Goal: Task Accomplishment & Management: Complete application form

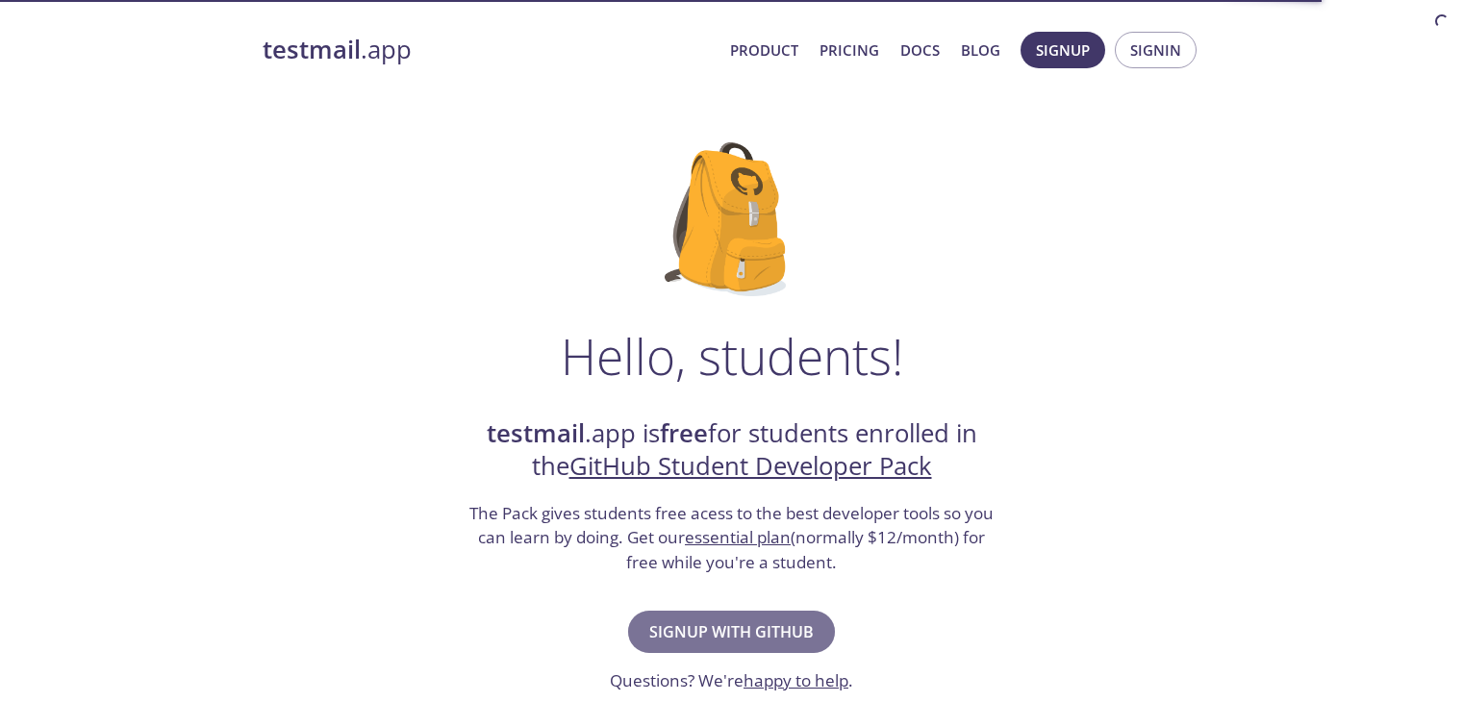
click at [745, 632] on span "Signup with GitHub" at bounding box center [731, 631] width 164 height 27
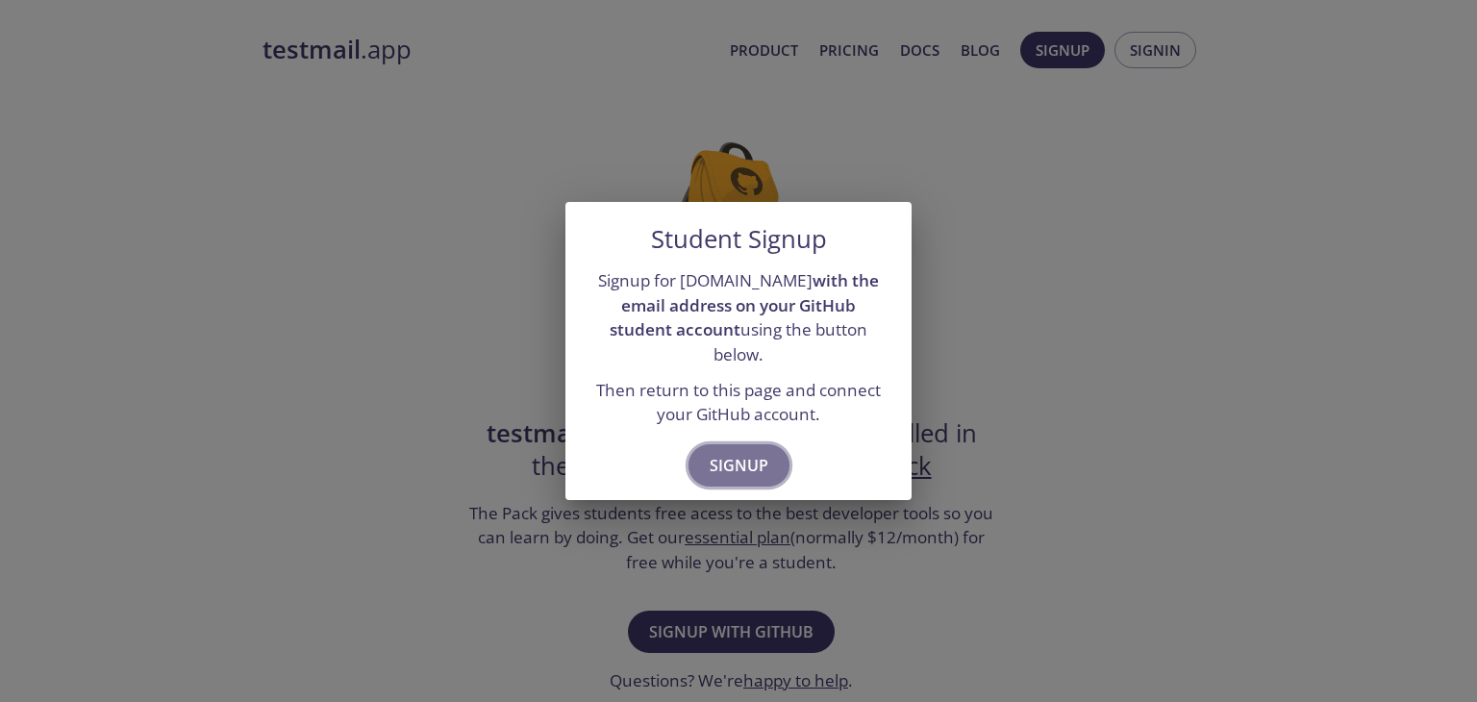
click at [722, 452] on span "Signup" at bounding box center [739, 465] width 59 height 27
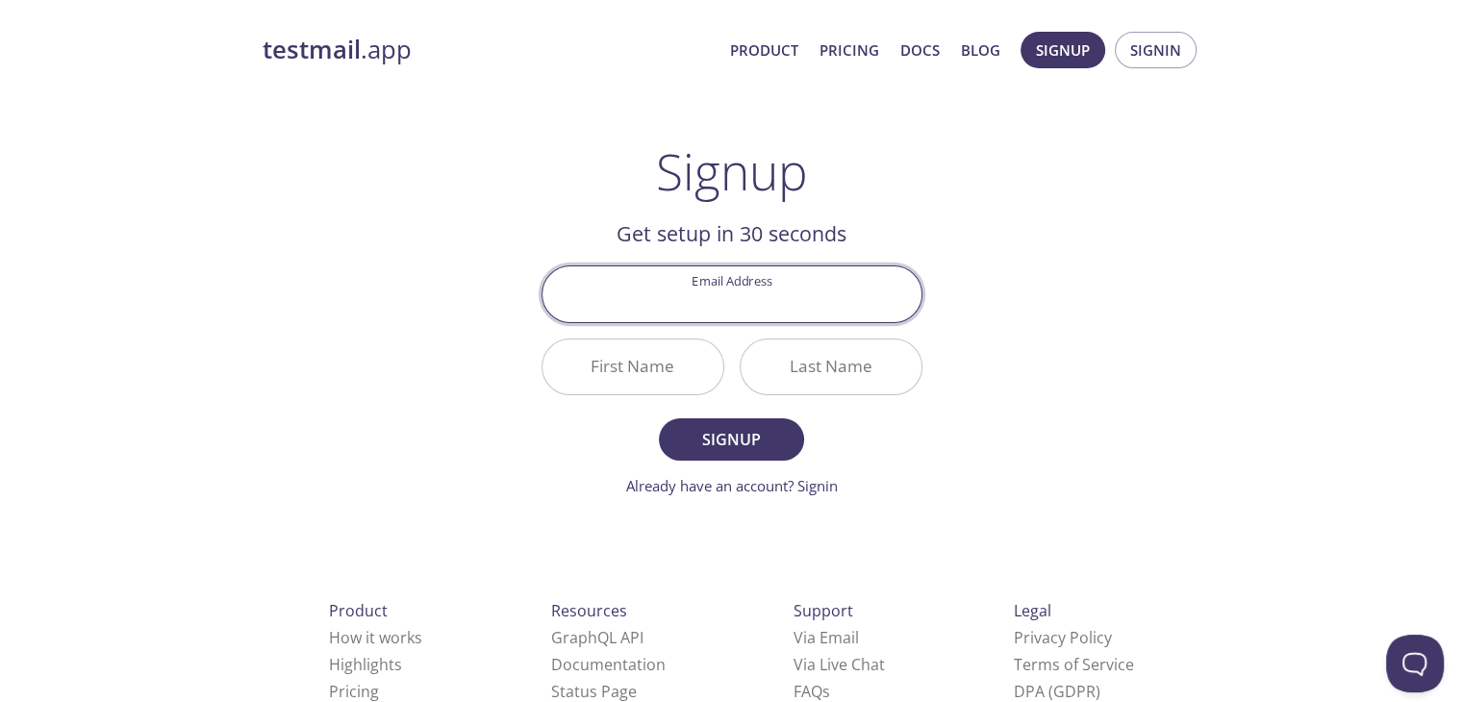
click at [734, 301] on input "Email Address" at bounding box center [731, 293] width 379 height 55
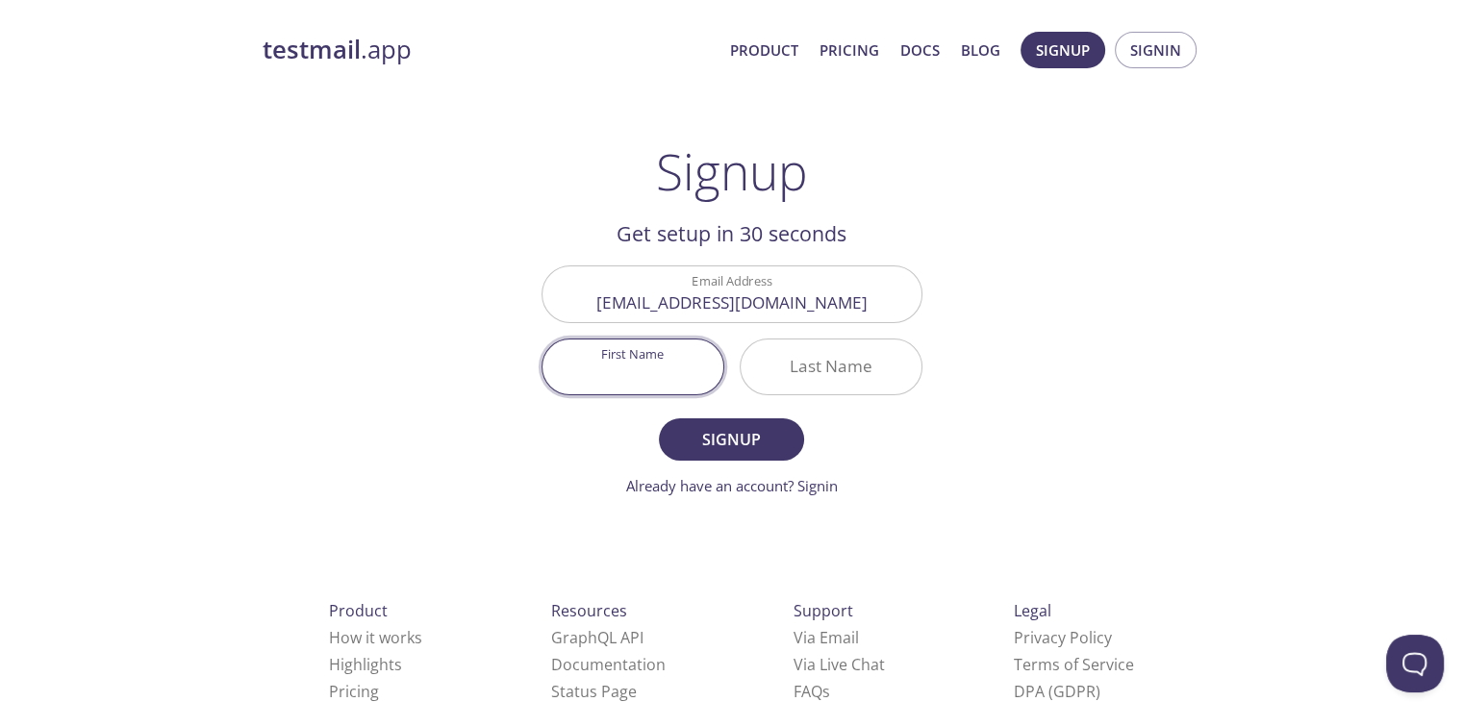
click at [658, 364] on input "First Name" at bounding box center [632, 366] width 181 height 55
click at [691, 308] on input "[EMAIL_ADDRESS][DOMAIN_NAME]" at bounding box center [731, 293] width 379 height 55
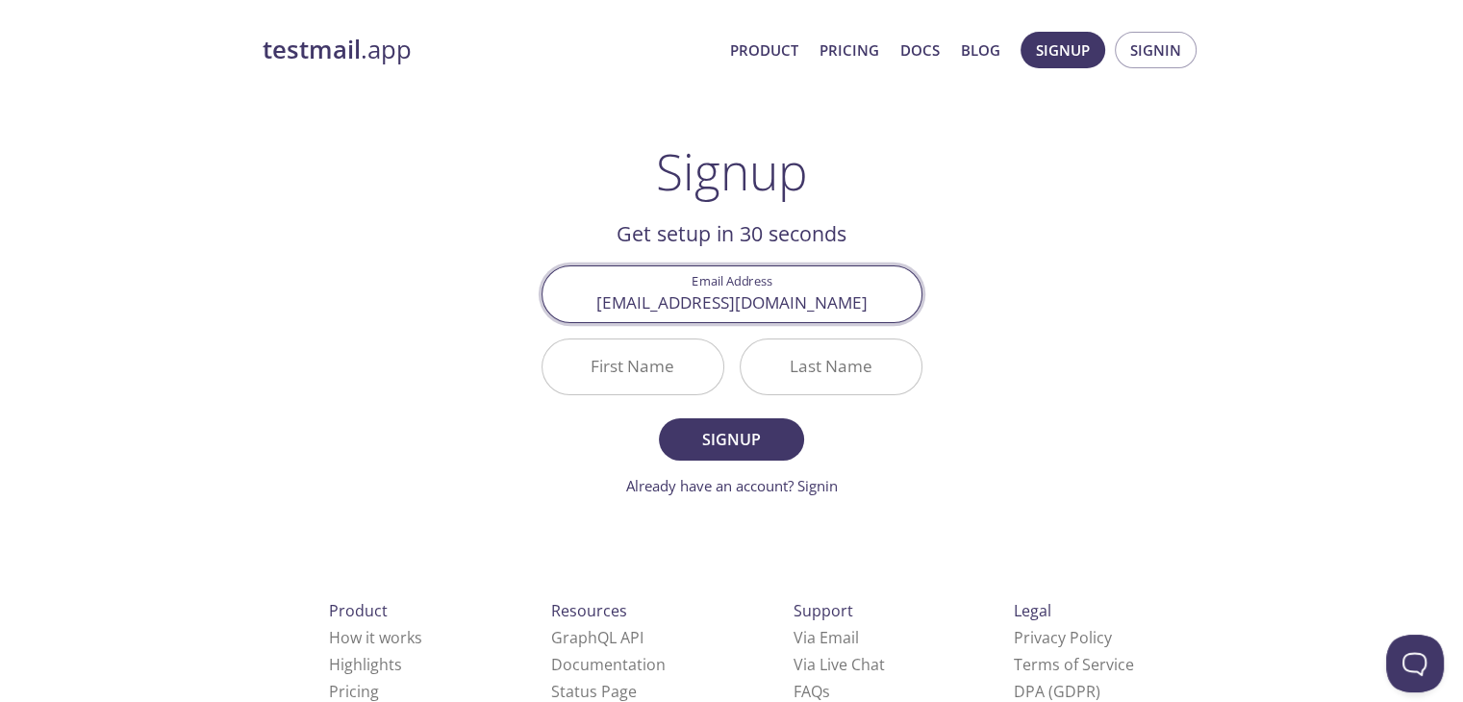
click at [691, 308] on input "[EMAIL_ADDRESS][DOMAIN_NAME]" at bounding box center [731, 293] width 379 height 55
type input "[EMAIL_ADDRESS][DOMAIN_NAME]"
click at [669, 342] on input "First Name" at bounding box center [632, 366] width 181 height 55
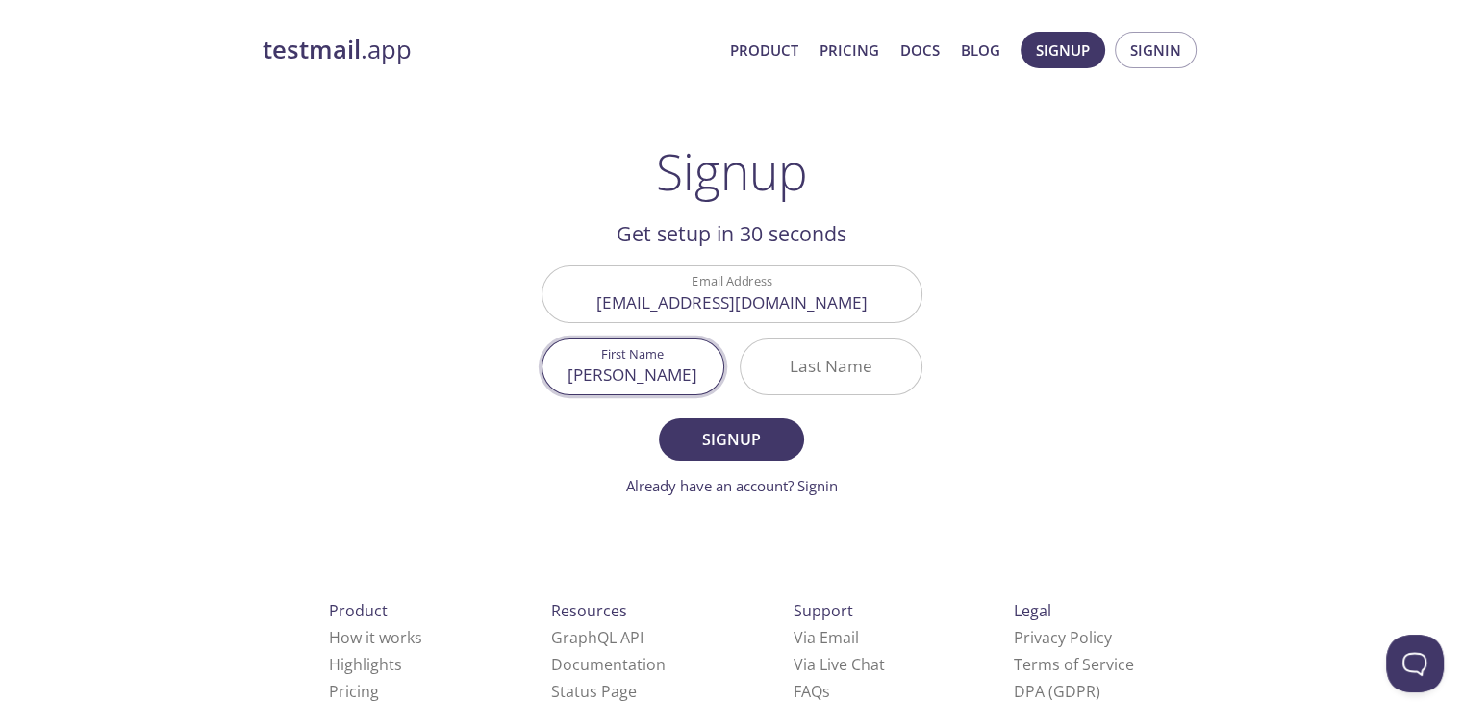
type input "[PERSON_NAME]"
click at [831, 385] on input "Last Name" at bounding box center [831, 366] width 181 height 55
type input "K"
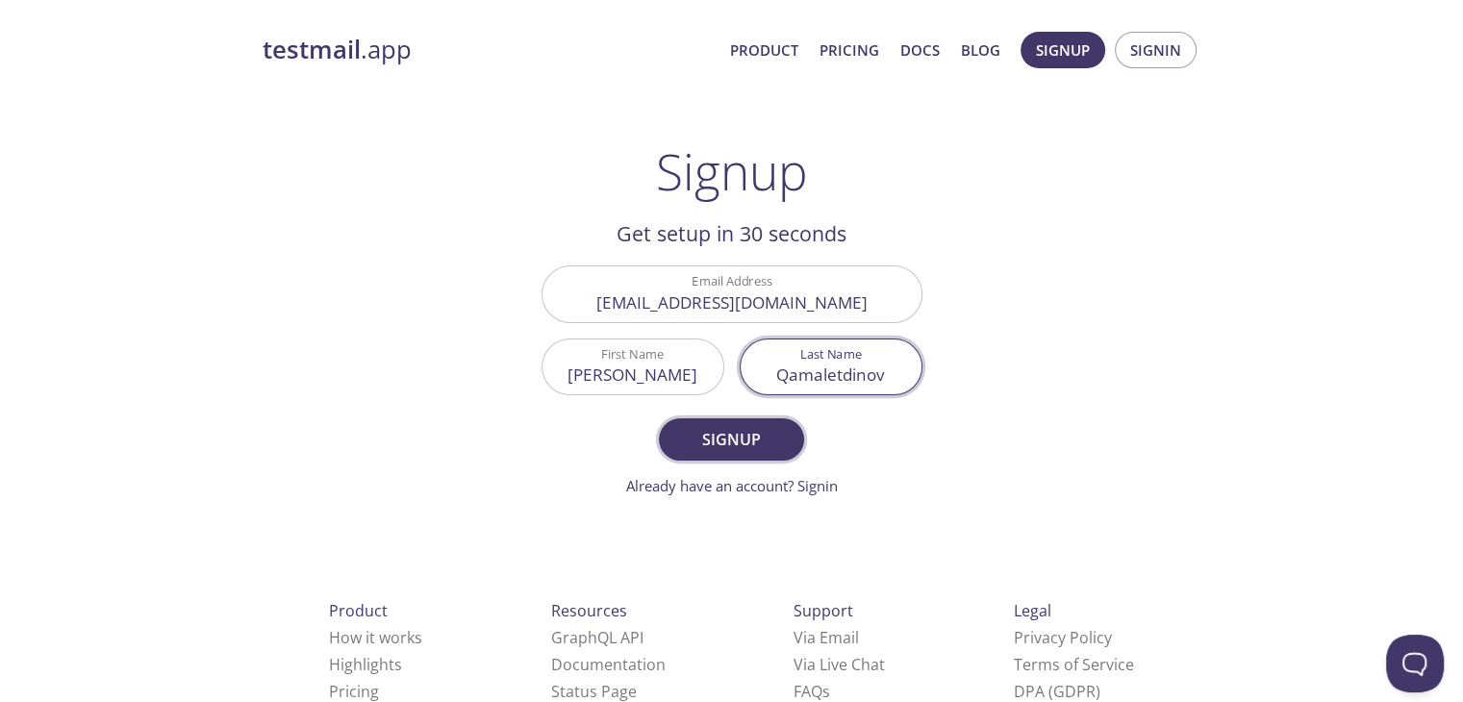
type input "Qamaletdinov"
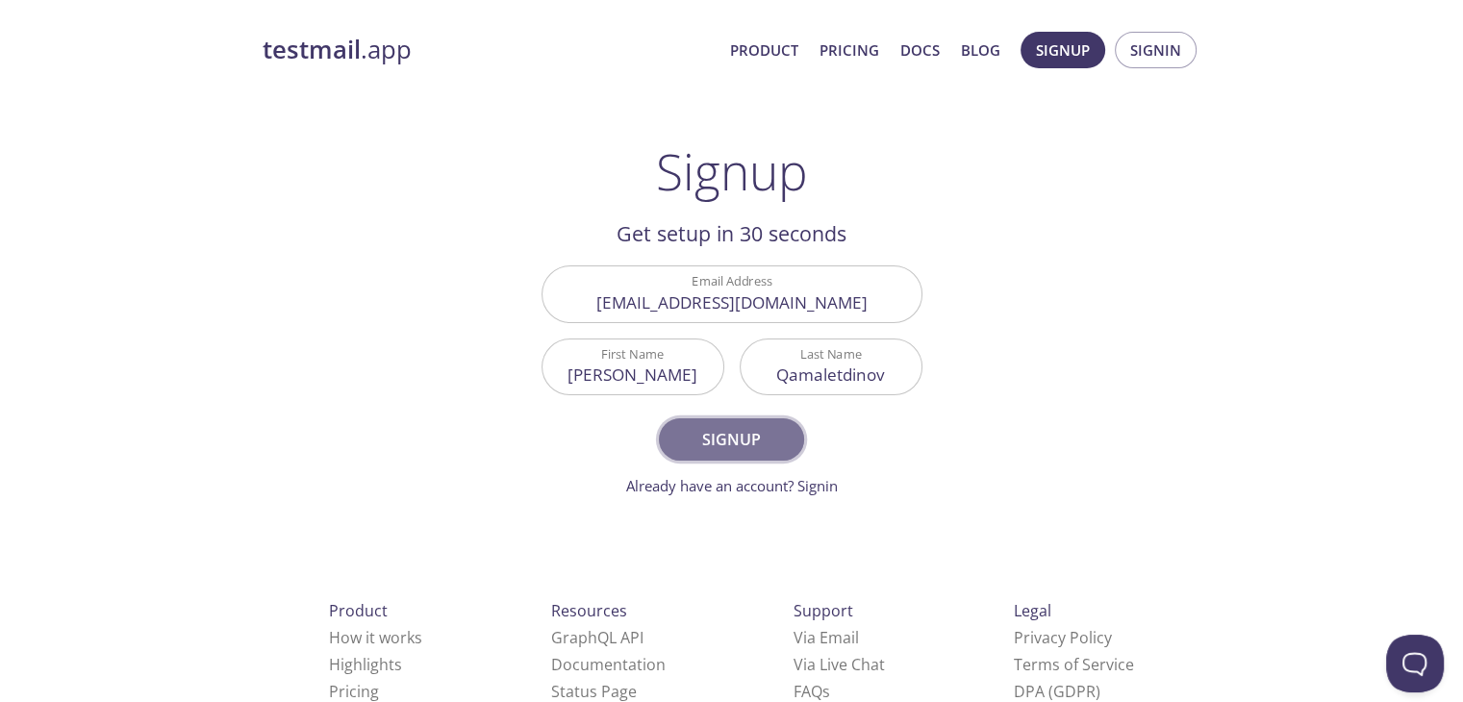
click at [739, 437] on span "Signup" at bounding box center [731, 439] width 102 height 27
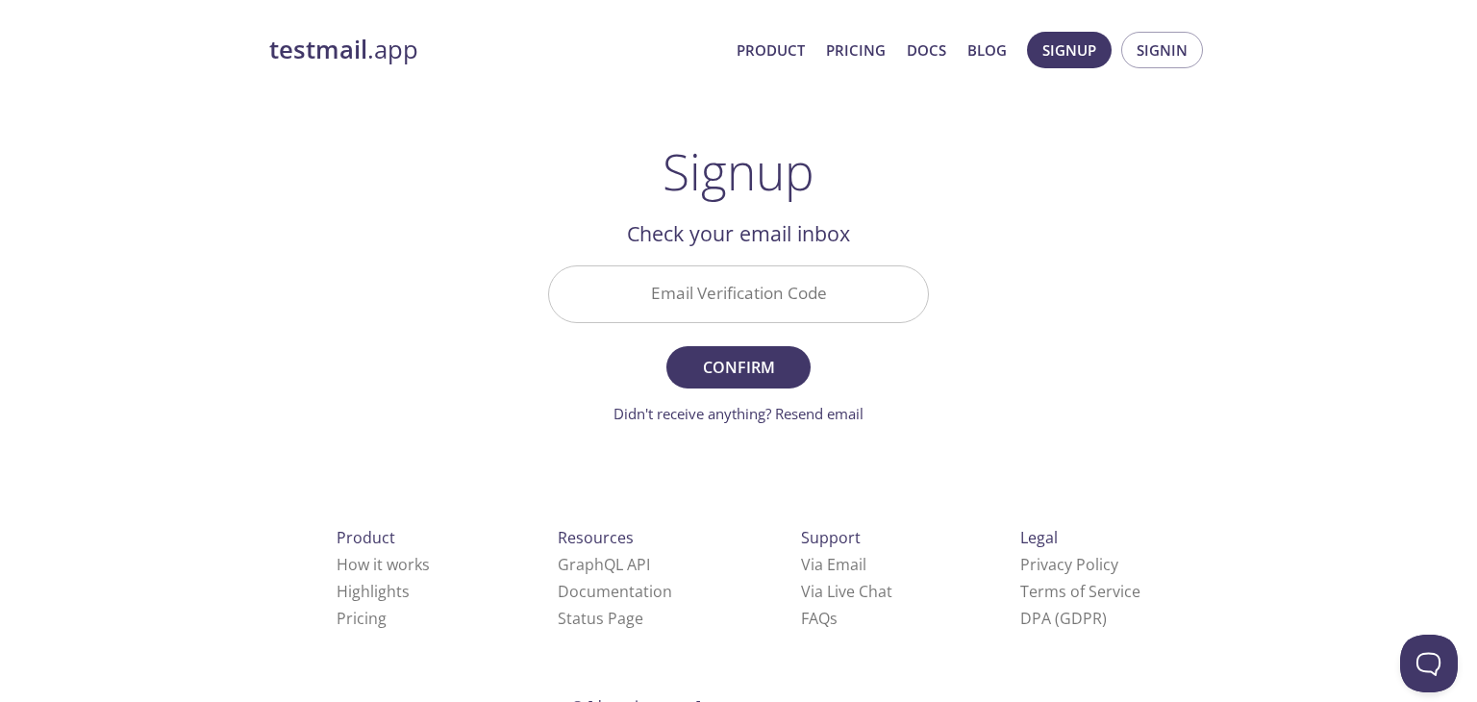
click at [757, 312] on input "Email Verification Code" at bounding box center [738, 293] width 379 height 55
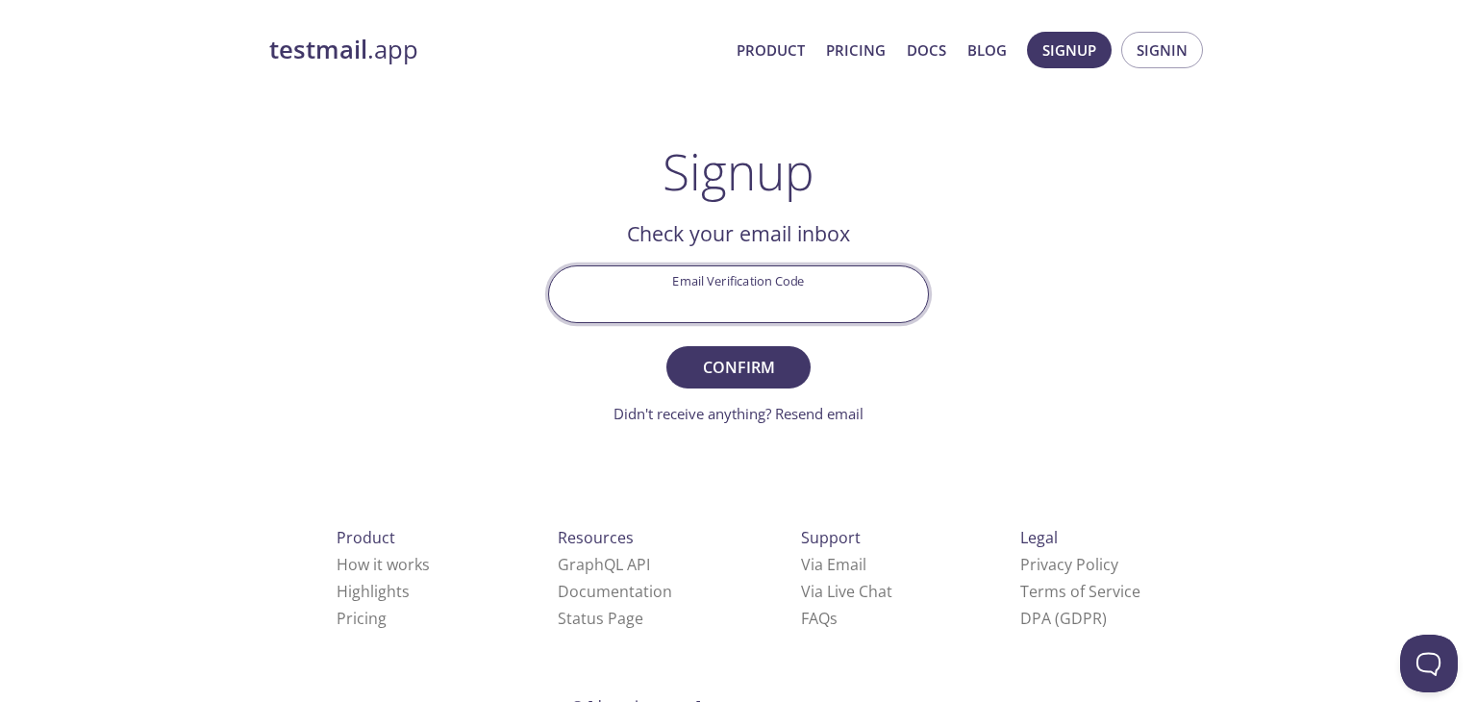
paste input "MM7YD9R"
type input "MM7YD9R"
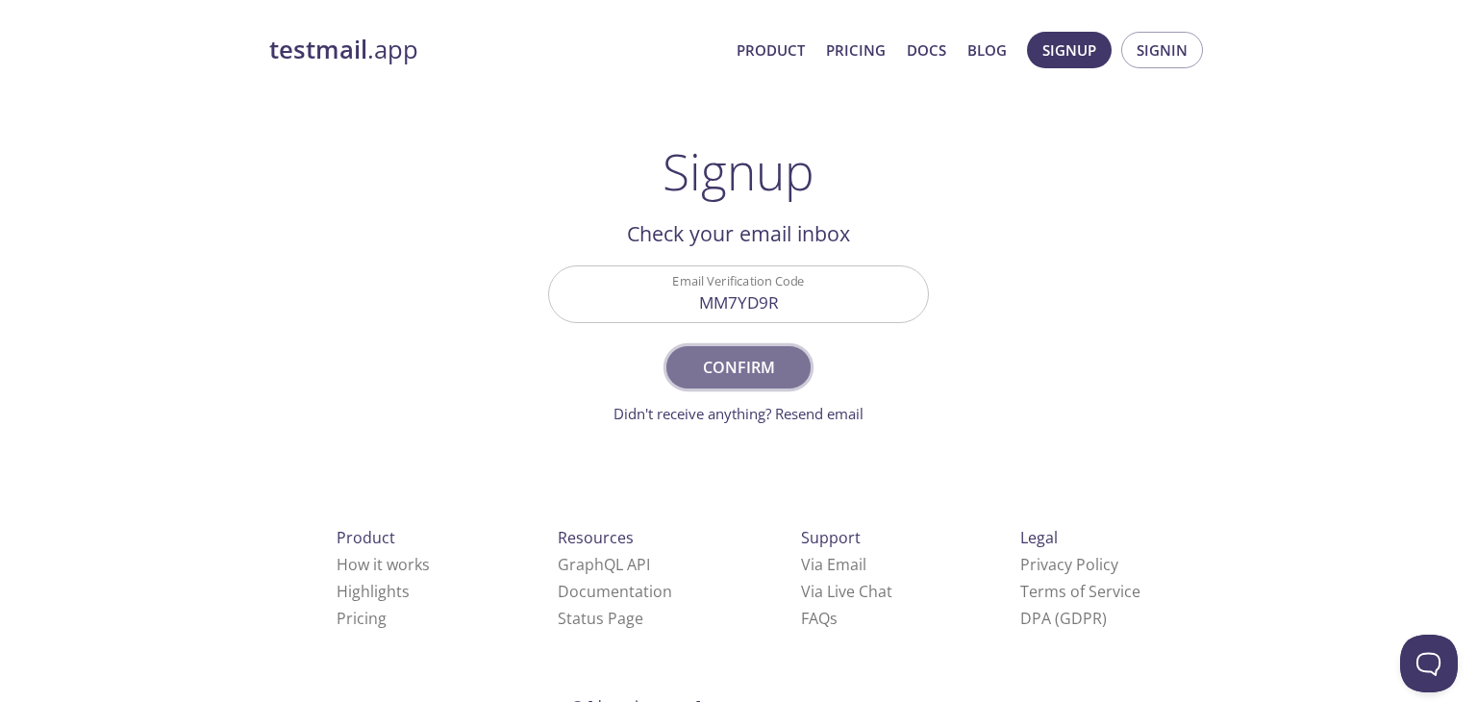
click at [773, 374] on span "Confirm" at bounding box center [739, 367] width 102 height 27
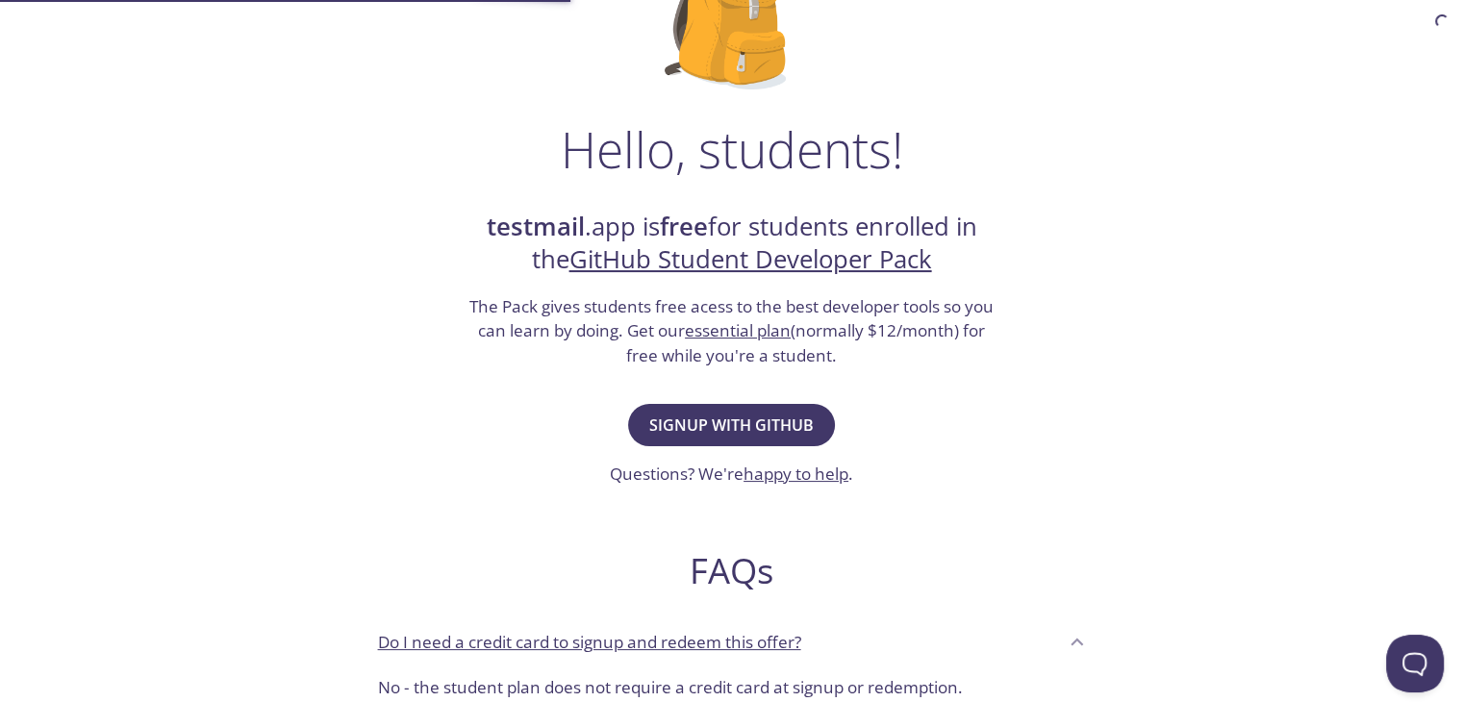
scroll to position [223, 0]
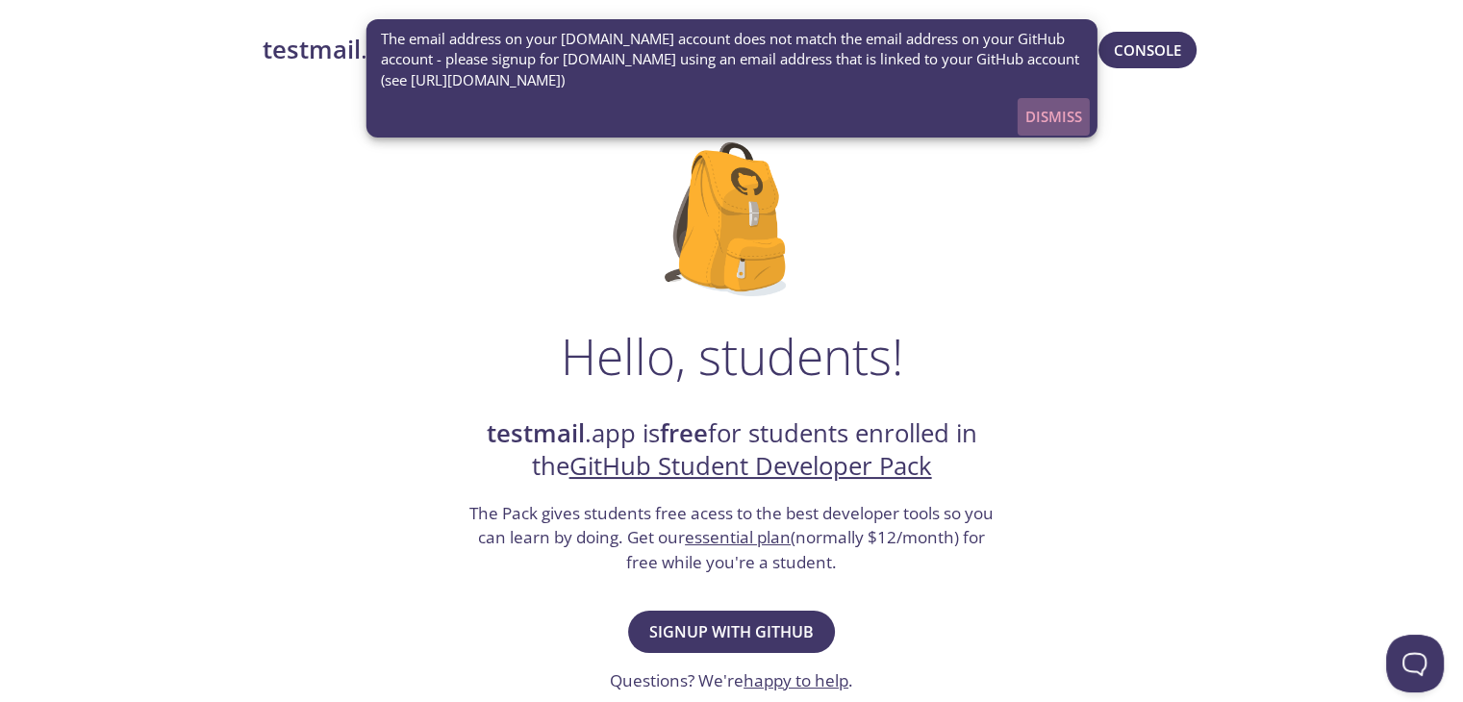
click at [1025, 120] on span "Dismiss" at bounding box center [1053, 116] width 57 height 25
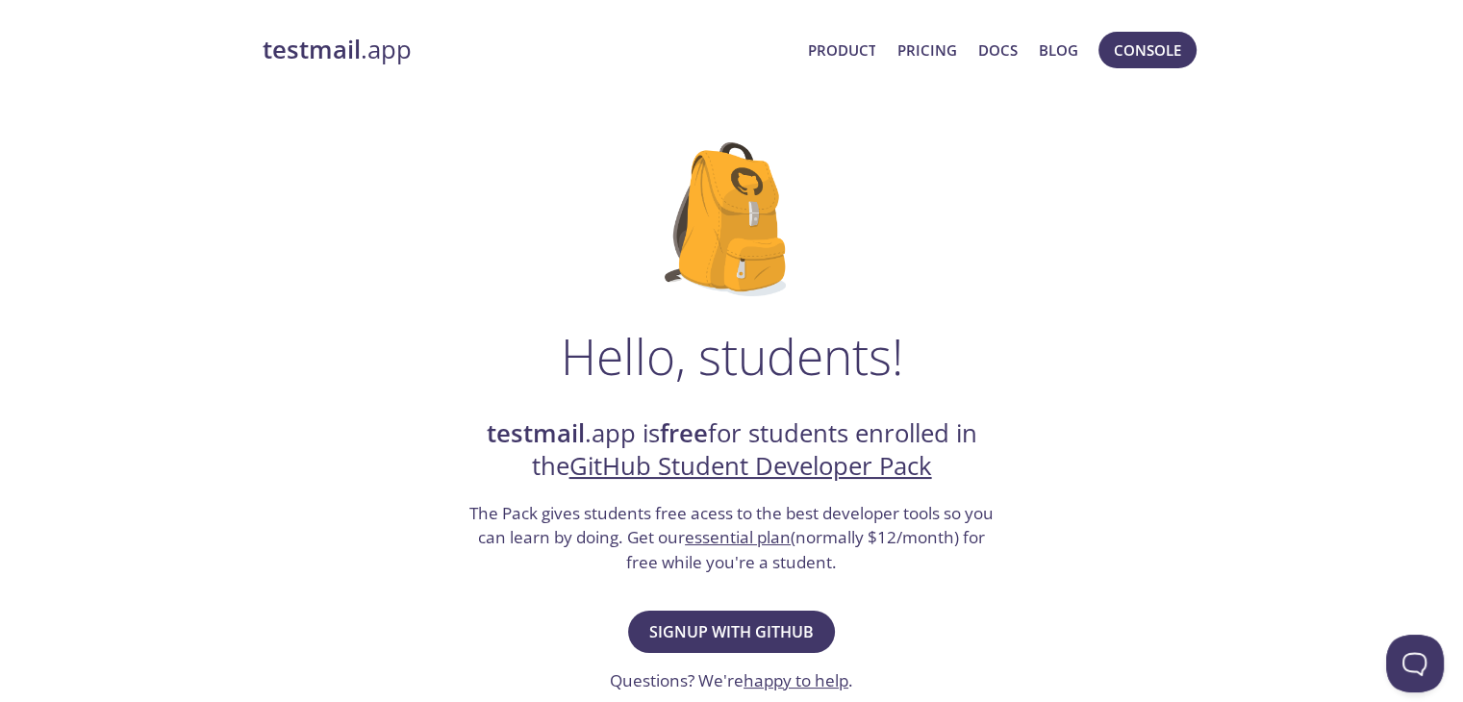
click at [377, 60] on link "testmail .app" at bounding box center [528, 50] width 530 height 33
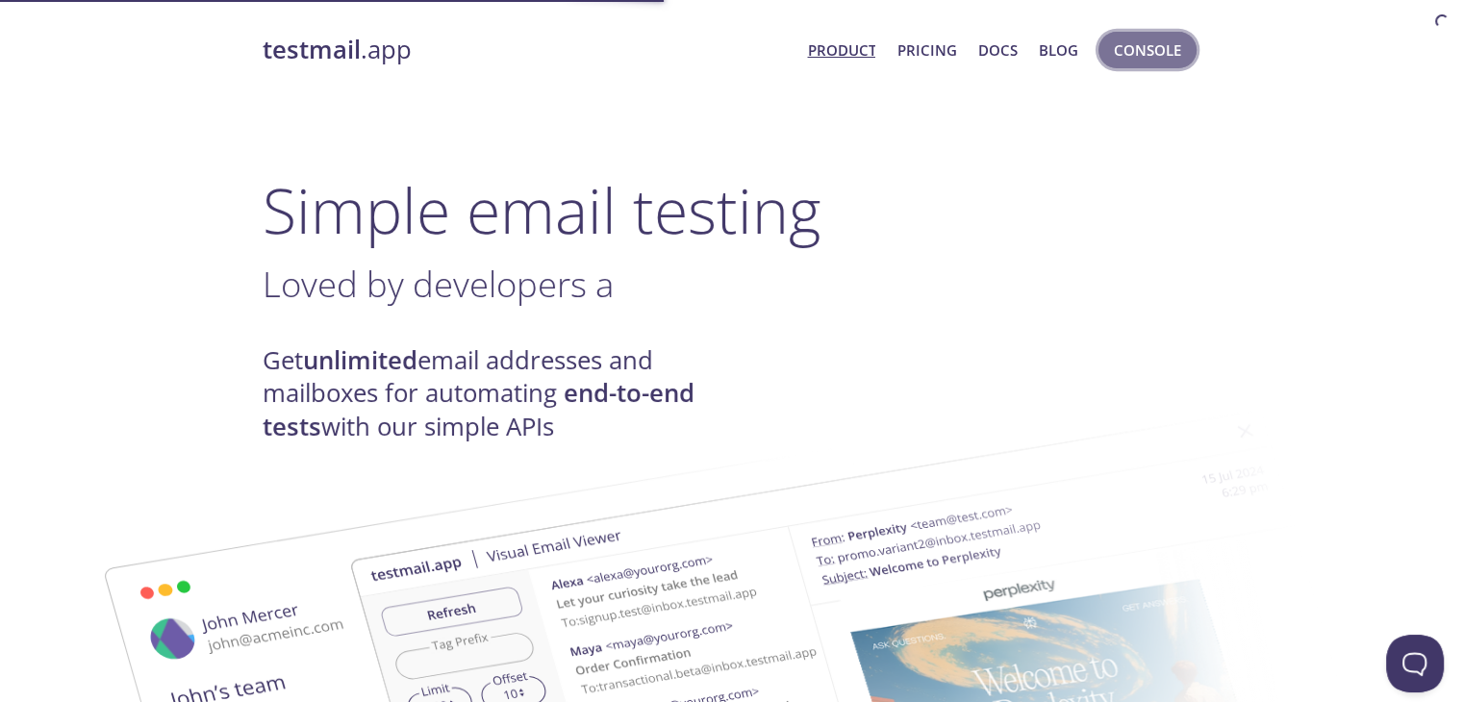
click at [1116, 45] on span "Console" at bounding box center [1147, 50] width 67 height 25
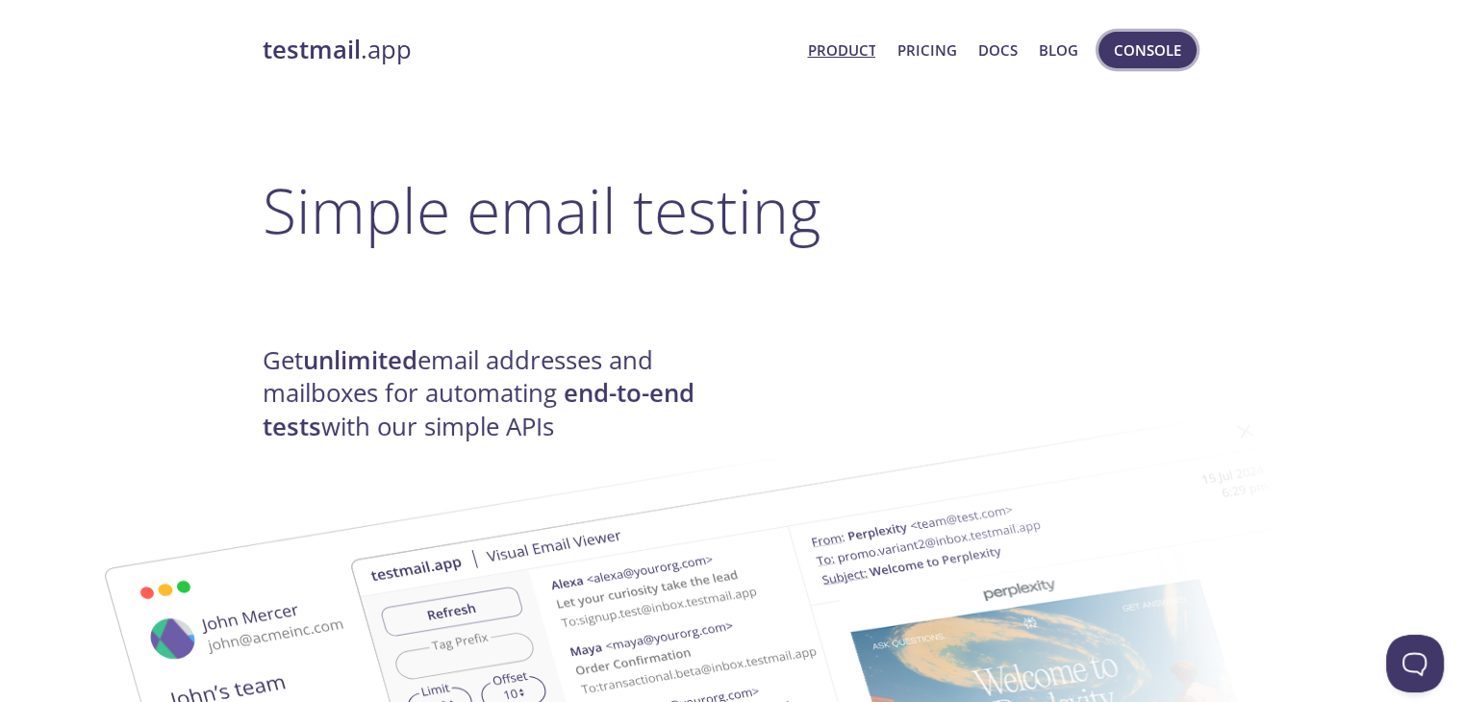
click at [1133, 55] on span "Console" at bounding box center [1147, 50] width 67 height 25
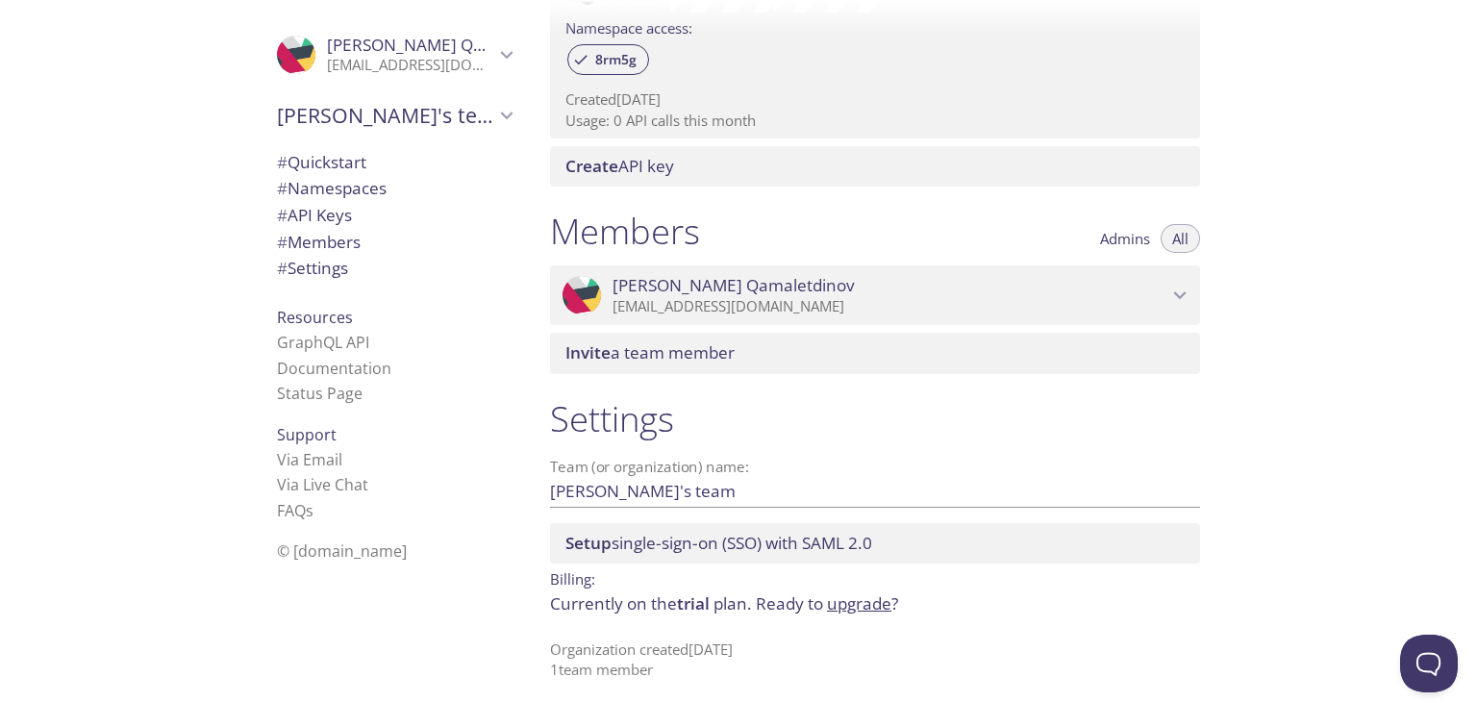
scroll to position [666, 0]
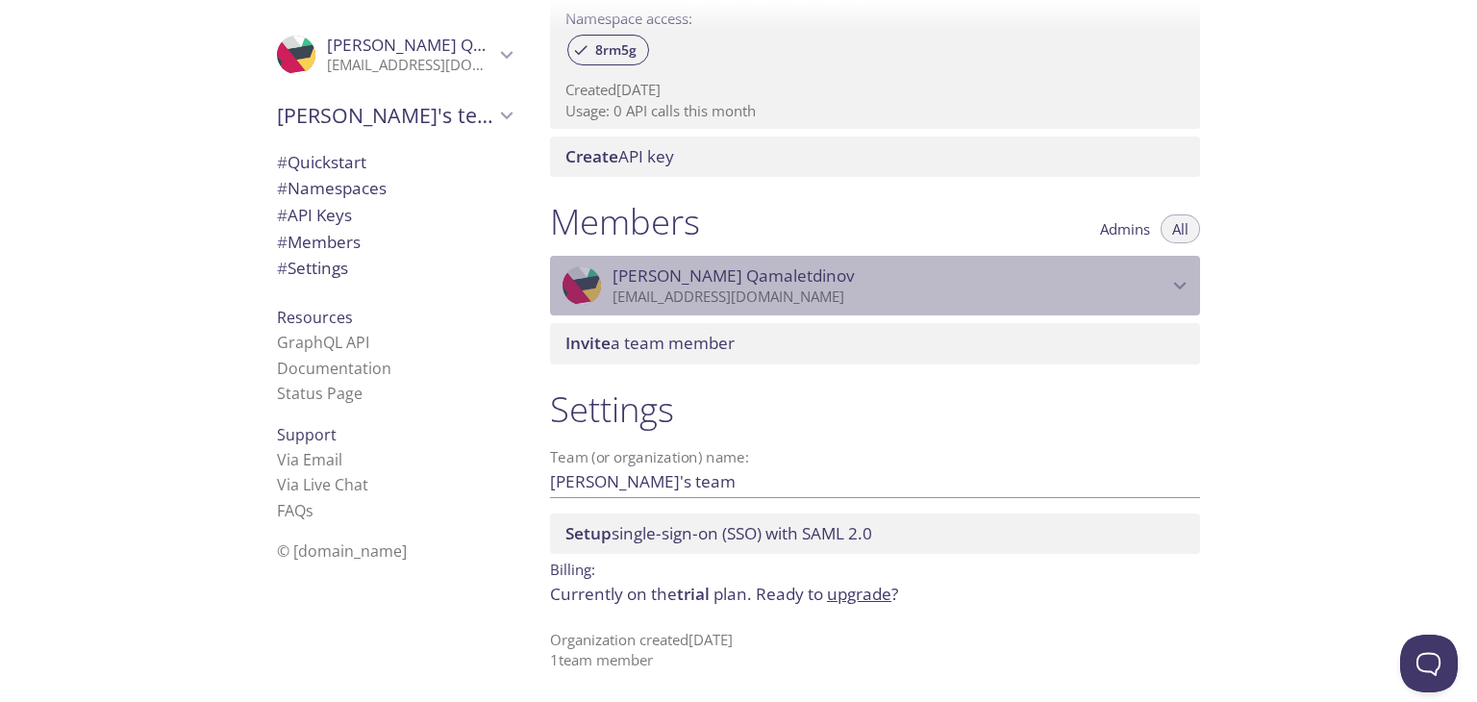
click at [1142, 297] on p "[EMAIL_ADDRESS][DOMAIN_NAME]" at bounding box center [890, 297] width 555 height 19
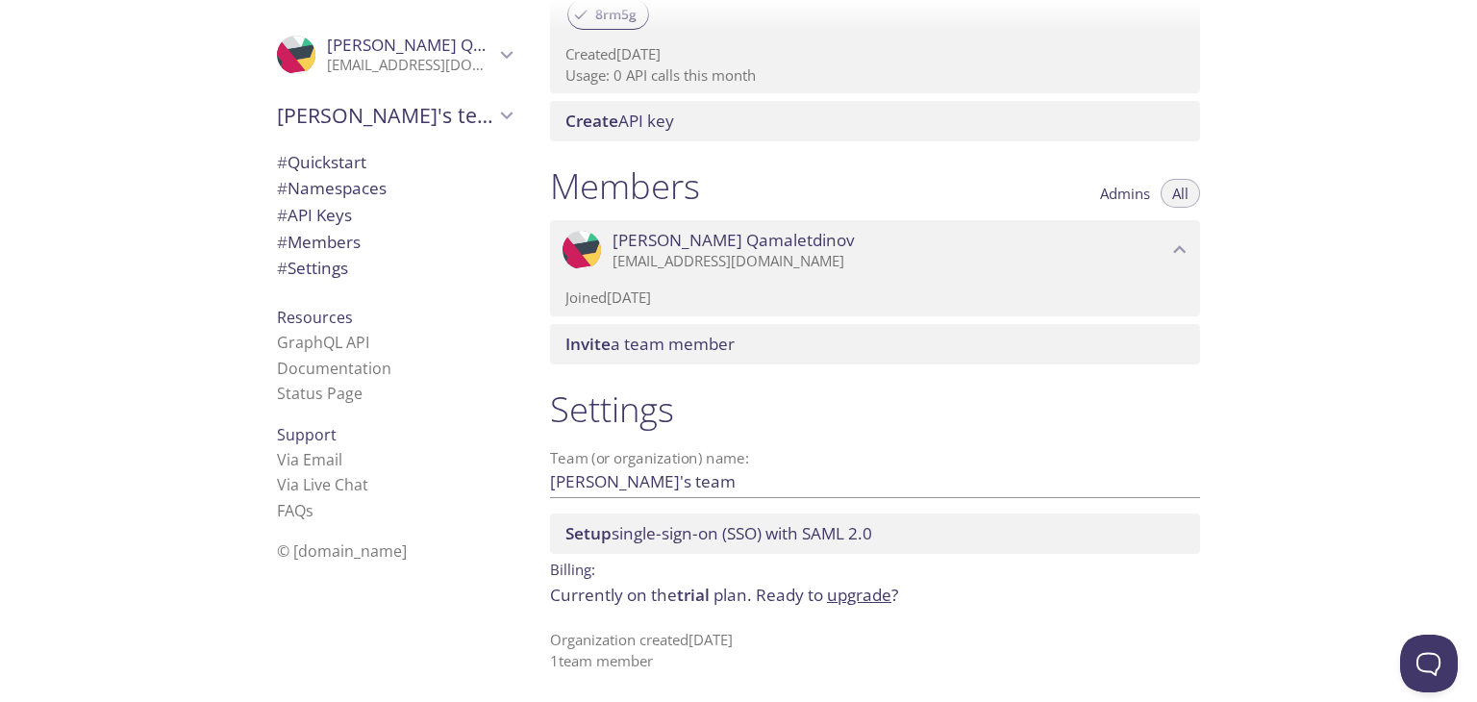
scroll to position [0, 0]
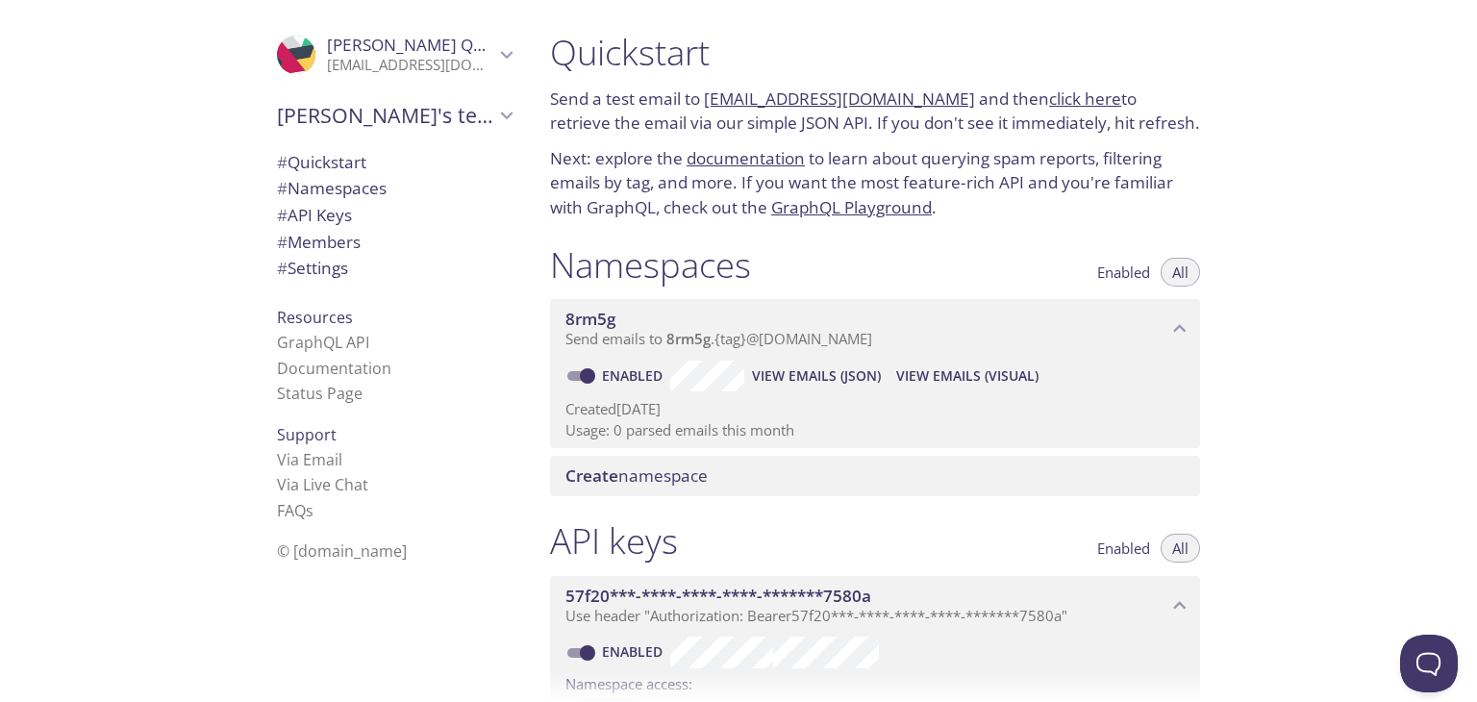
click at [315, 274] on span "# Settings" at bounding box center [312, 268] width 71 height 22
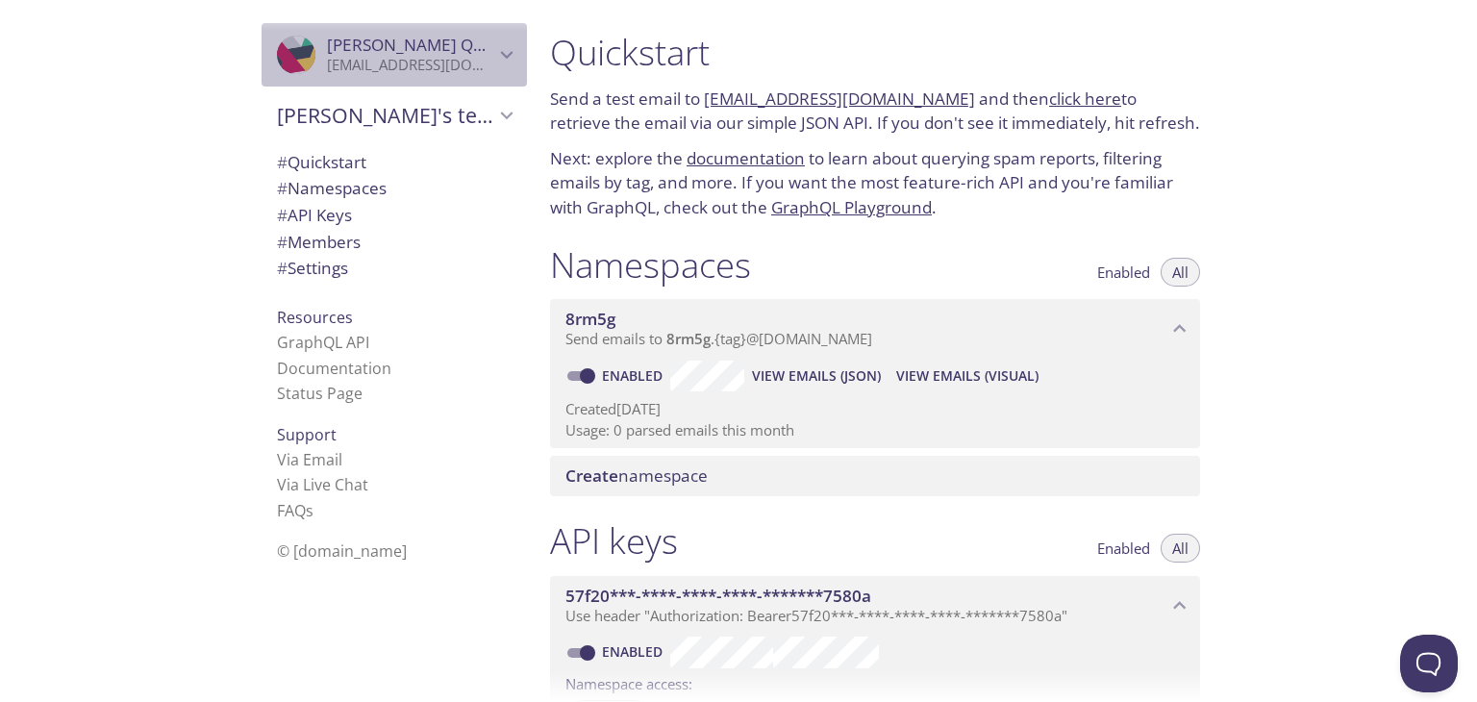
click at [479, 38] on span "[PERSON_NAME]" at bounding box center [448, 45] width 242 height 22
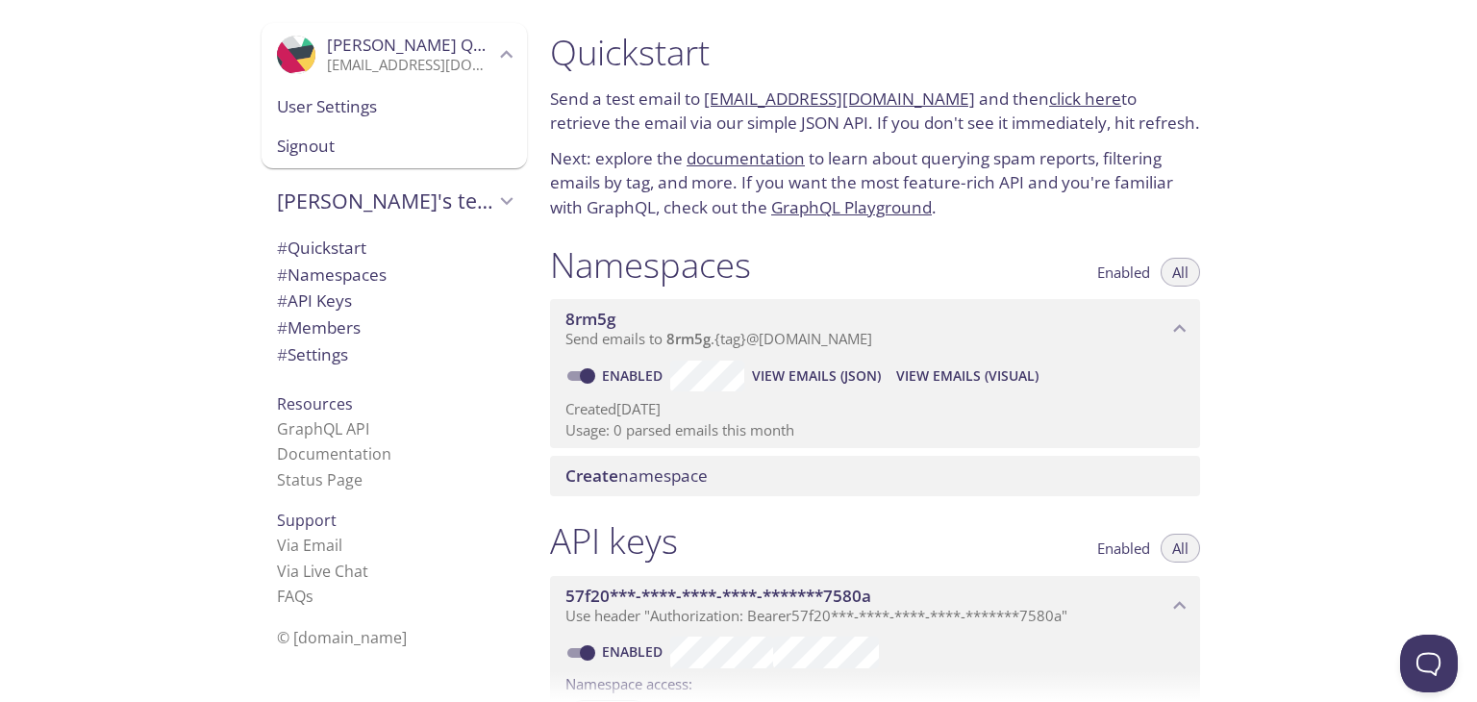
click at [346, 144] on span "Signout" at bounding box center [394, 146] width 235 height 25
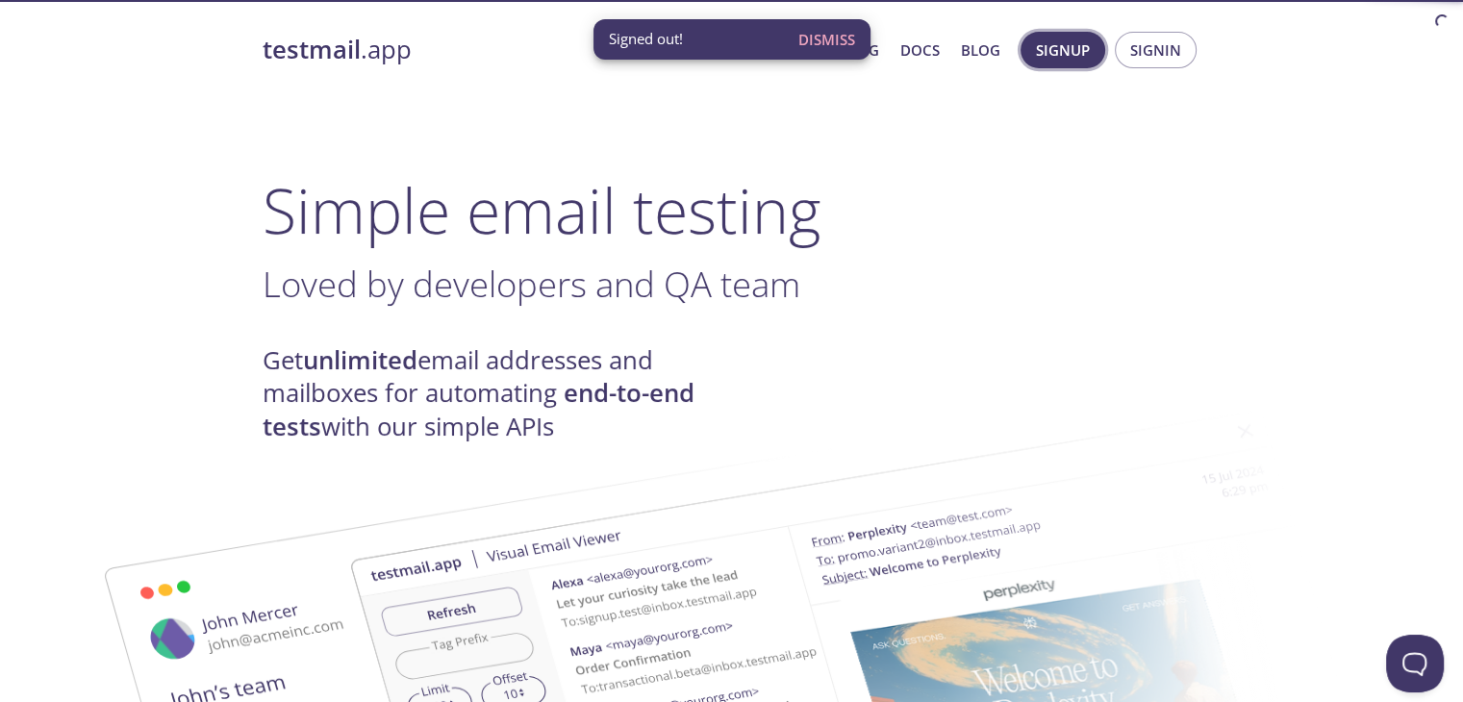
click at [1089, 55] on span "Signup" at bounding box center [1063, 50] width 54 height 25
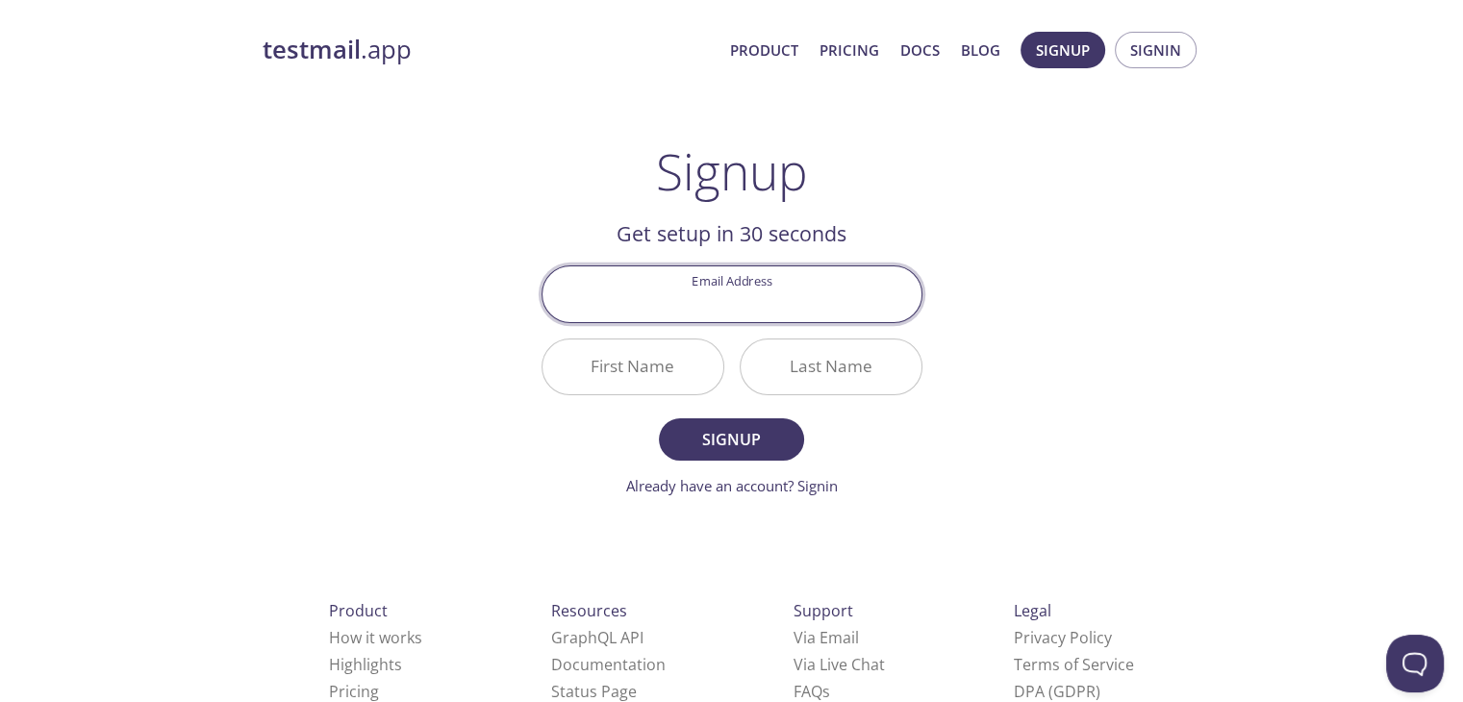
click at [779, 306] on input "Email Address" at bounding box center [731, 293] width 379 height 55
type input "[EMAIL_ADDRESS][DOMAIN_NAME]"
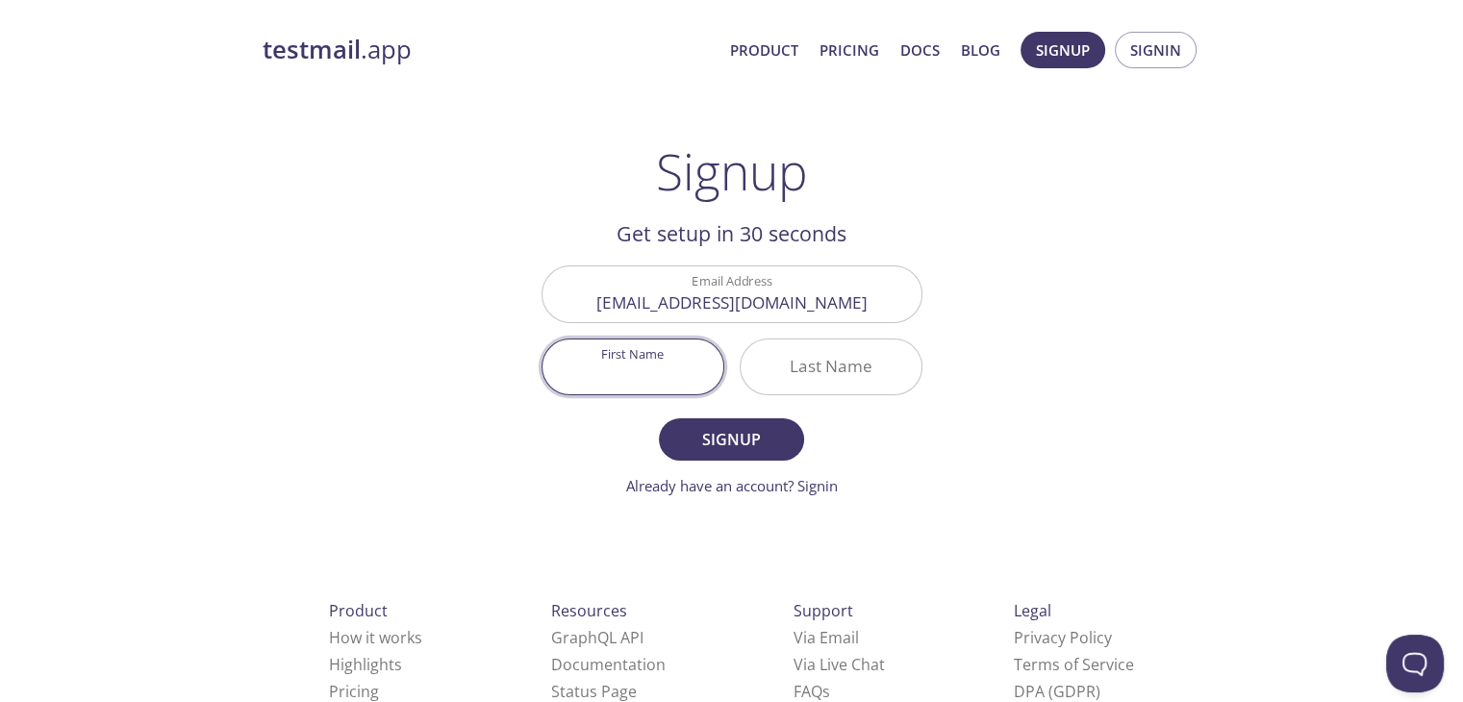
click at [659, 364] on input "First Name" at bounding box center [632, 366] width 181 height 55
type input "[PERSON_NAME]"
click at [776, 380] on input "Last Name" at bounding box center [831, 366] width 181 height 55
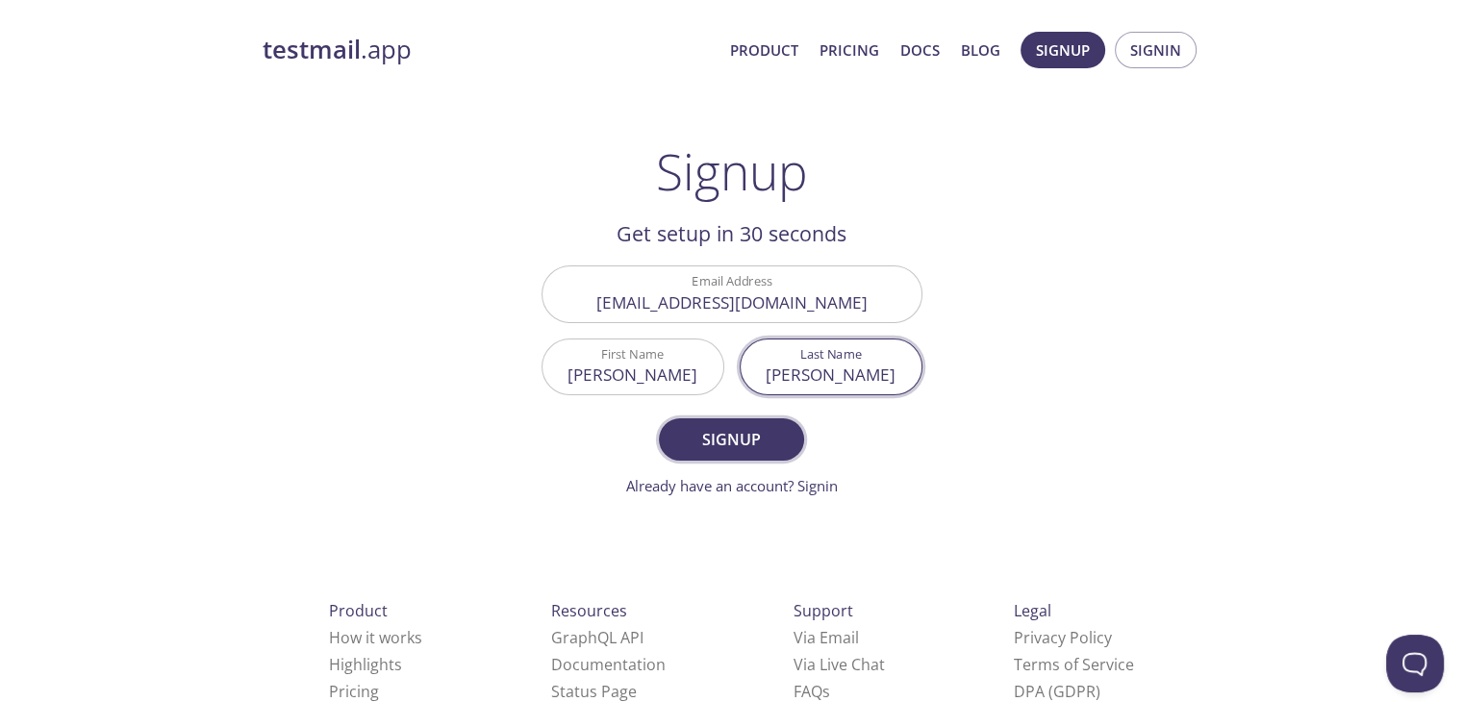
type input "[PERSON_NAME]"
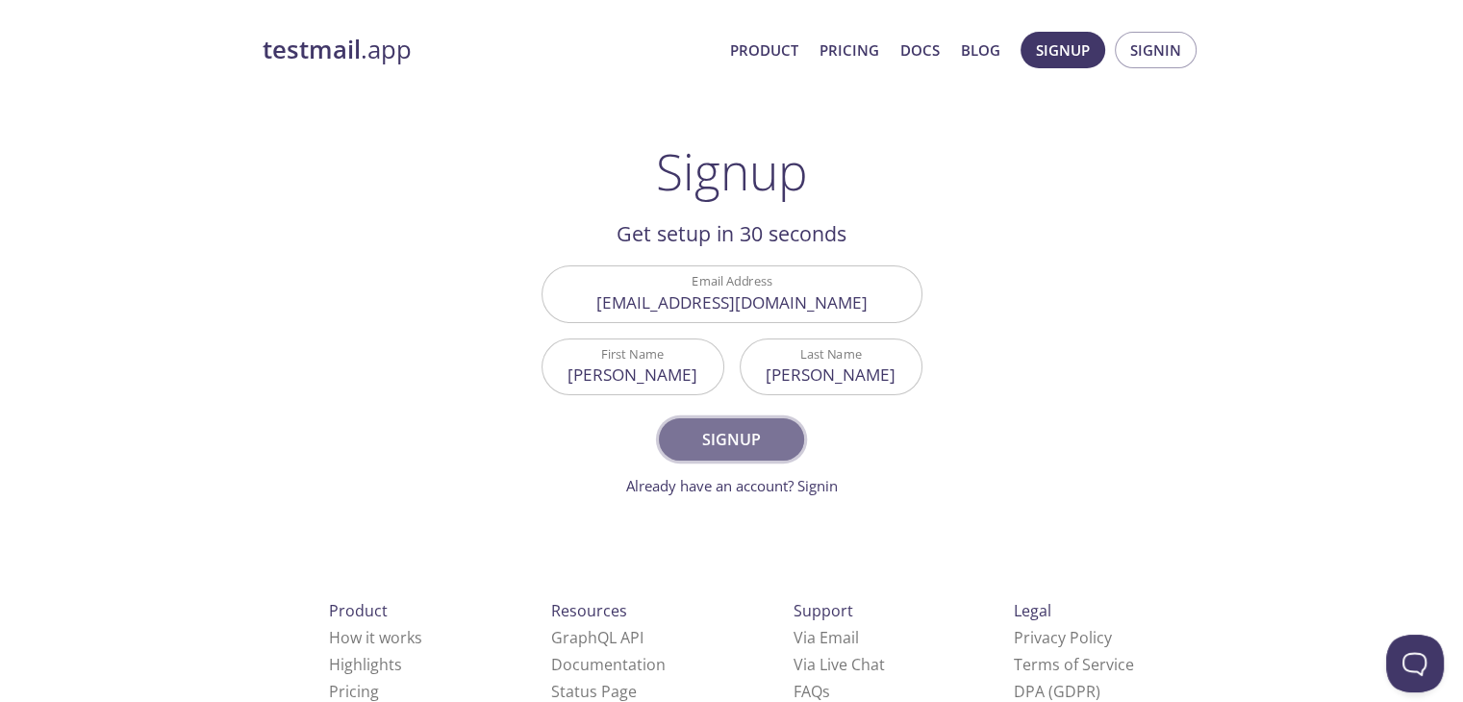
click at [769, 432] on span "Signup" at bounding box center [731, 439] width 102 height 27
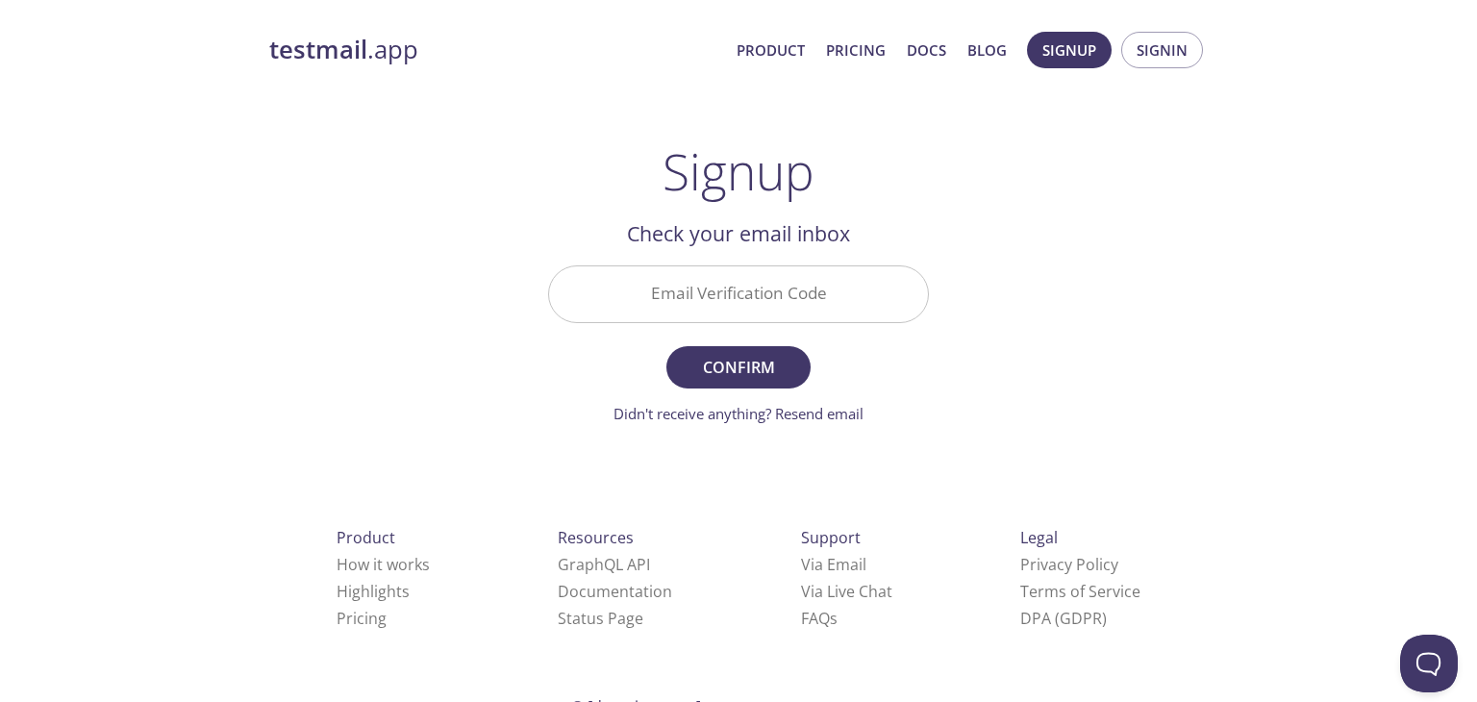
click at [741, 300] on input "Email Verification Code" at bounding box center [738, 293] width 379 height 55
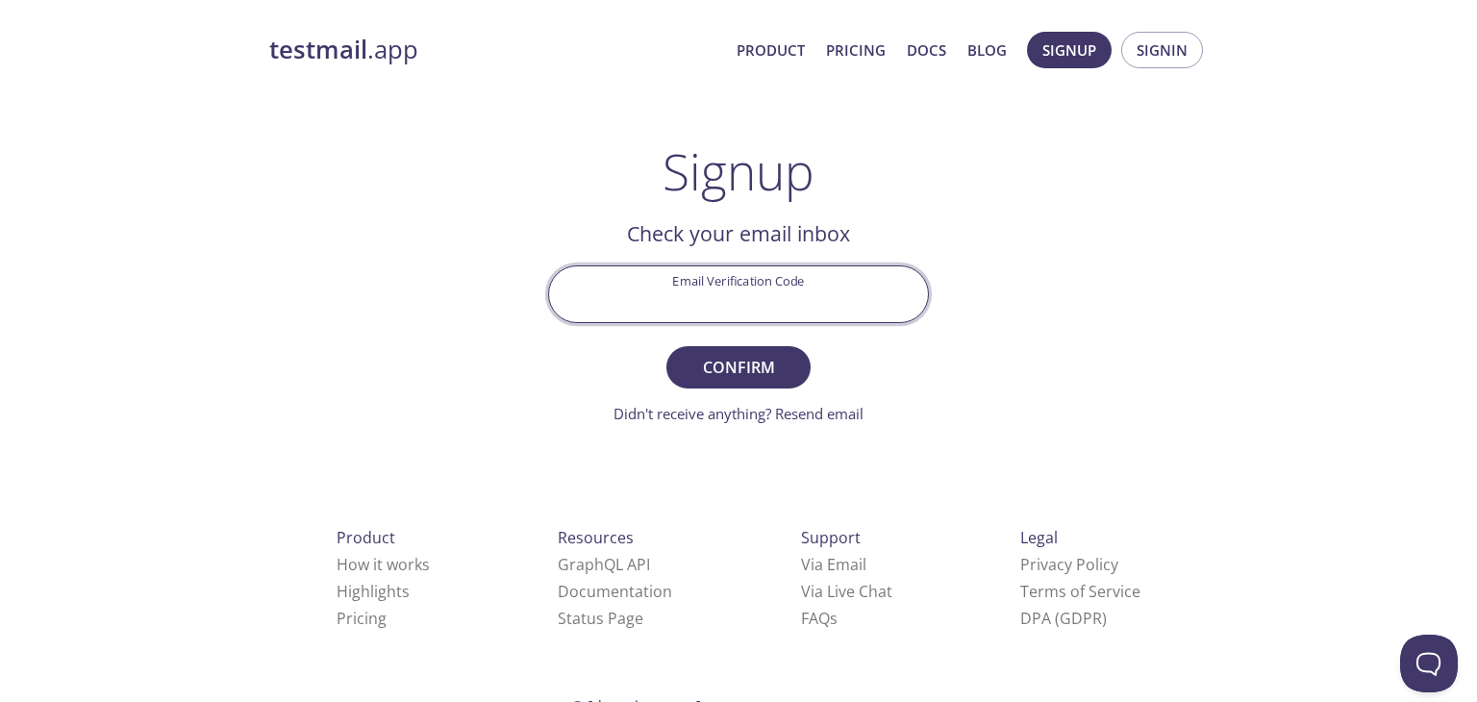
paste input "59H5382"
type input "59H5382"
click at [744, 364] on span "Confirm" at bounding box center [739, 367] width 102 height 27
